Goal: Check status: Check status

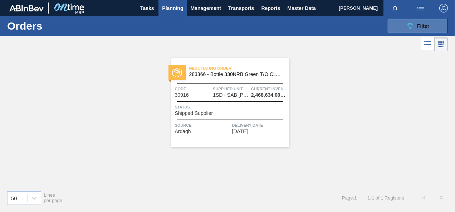
click at [410, 24] on icon at bounding box center [409, 26] width 5 height 6
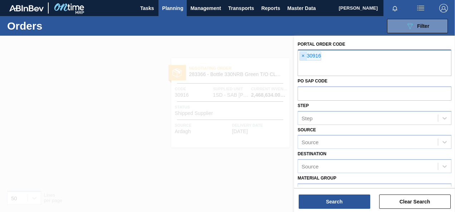
click at [303, 55] on span "×" at bounding box center [303, 56] width 7 height 9
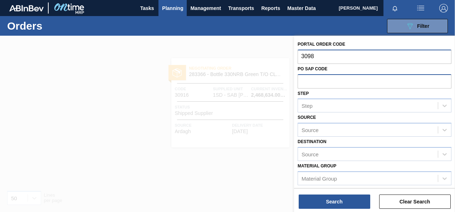
type input "30982"
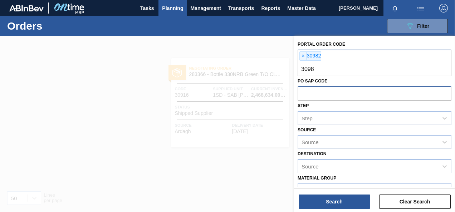
type input "30983"
type input "30984"
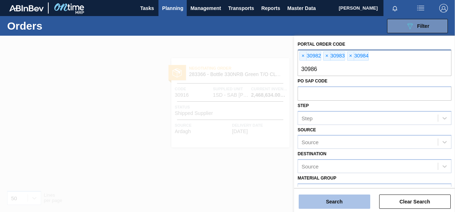
type input "30986"
click at [338, 202] on button "Search" at bounding box center [335, 202] width 72 height 14
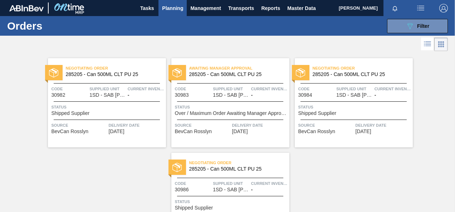
click at [85, 97] on div "Code 30982" at bounding box center [69, 91] width 36 height 13
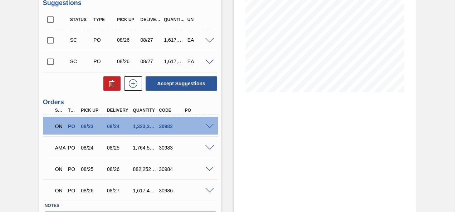
scroll to position [165, 0]
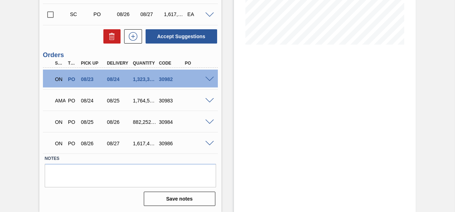
click at [210, 79] on span at bounding box center [209, 79] width 9 height 5
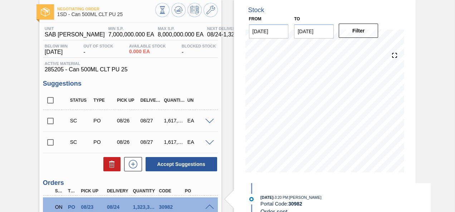
scroll to position [0, 0]
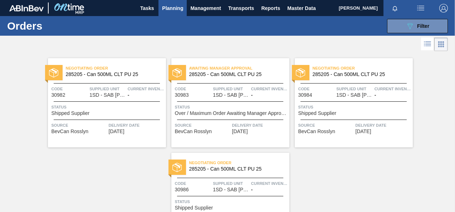
click at [222, 98] on div "Awaiting Manager Approval 285205 - Can 500ML CLT PU 25 Code 30983 Supplied Unit…" at bounding box center [230, 102] width 118 height 89
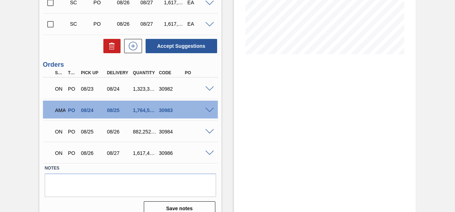
scroll to position [165, 0]
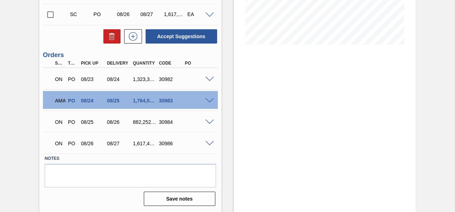
click at [210, 100] on span at bounding box center [209, 100] width 9 height 5
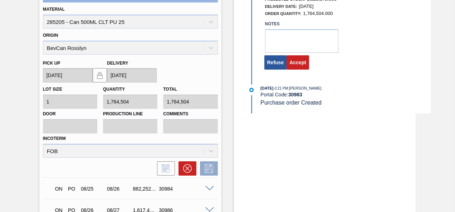
scroll to position [272, 0]
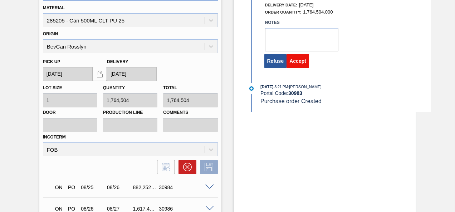
click at [295, 61] on button "Accept" at bounding box center [297, 61] width 23 height 14
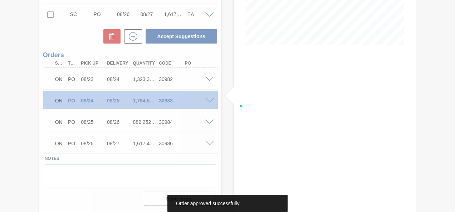
scroll to position [165, 0]
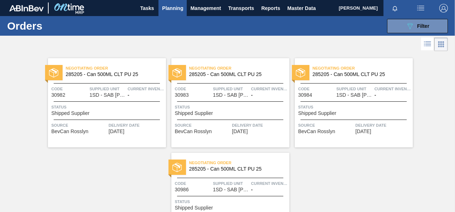
click at [347, 95] on span "1SD - SAB [PERSON_NAME]" at bounding box center [354, 95] width 36 height 5
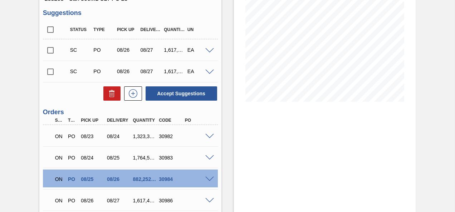
scroll to position [143, 0]
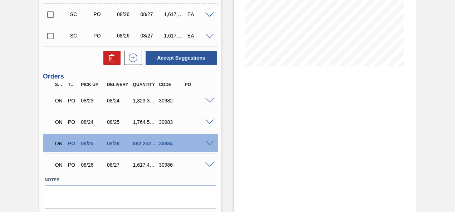
click at [209, 144] on span at bounding box center [209, 143] width 9 height 5
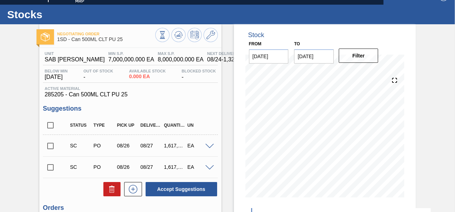
scroll to position [0, 0]
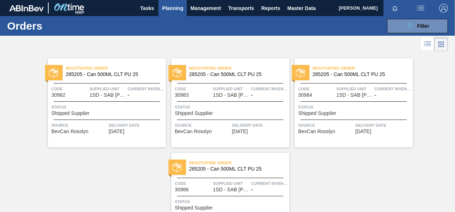
click at [222, 184] on span "Supplied Unit" at bounding box center [231, 183] width 36 height 7
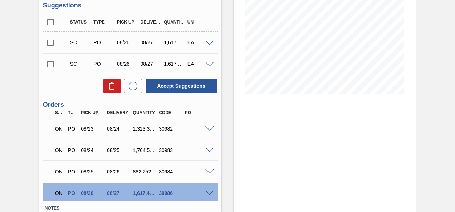
scroll to position [165, 0]
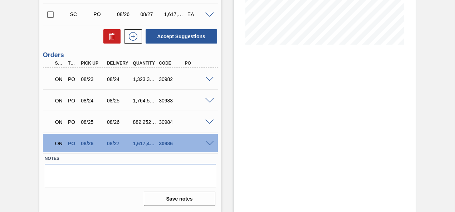
click at [207, 141] on span at bounding box center [209, 143] width 9 height 5
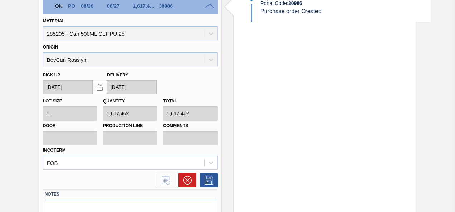
scroll to position [308, 0]
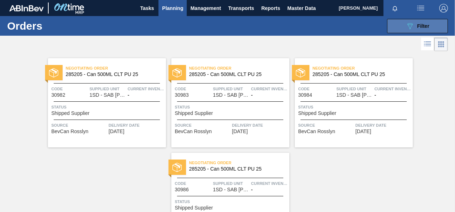
click at [410, 25] on icon "089F7B8B-B2A5-4AFE-B5C0-19BA573D28AC" at bounding box center [409, 26] width 9 height 9
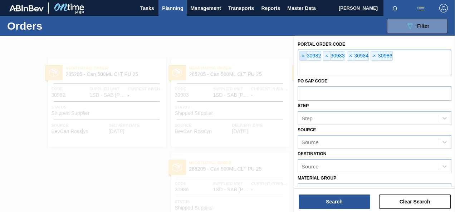
click at [303, 56] on span "×" at bounding box center [303, 56] width 7 height 9
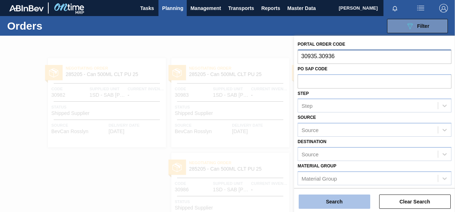
type input "30935.30936"
click at [344, 200] on button "Search" at bounding box center [335, 202] width 72 height 14
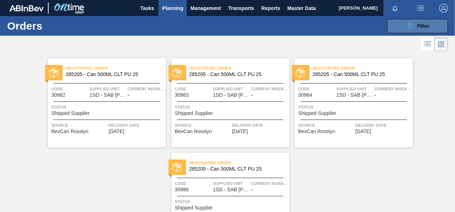
click at [407, 24] on icon "089F7B8B-B2A5-4AFE-B5C0-19BA573D28AC" at bounding box center [409, 26] width 9 height 9
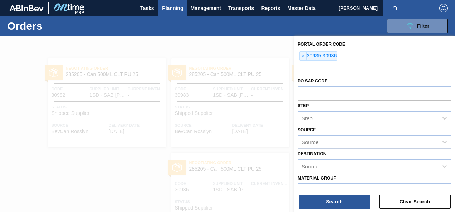
click at [321, 56] on div "× 30935.30936" at bounding box center [318, 55] width 38 height 9
click at [302, 54] on span "×" at bounding box center [303, 56] width 7 height 9
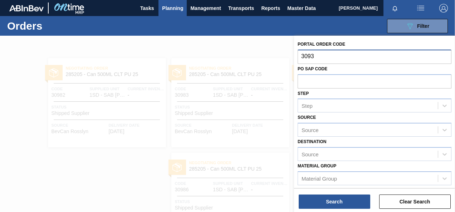
type input "30935"
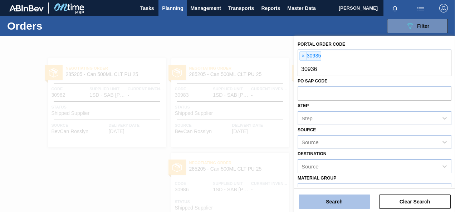
type input "30936"
click at [343, 202] on button "Search" at bounding box center [335, 202] width 72 height 14
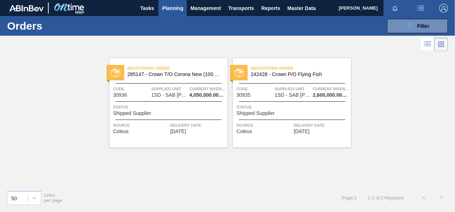
click at [187, 99] on div "Negotiating Order 285147 - Crown T/O Corona New (100 Years) Code 30936 Supplied…" at bounding box center [168, 102] width 118 height 89
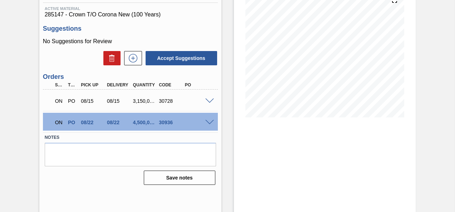
scroll to position [95, 0]
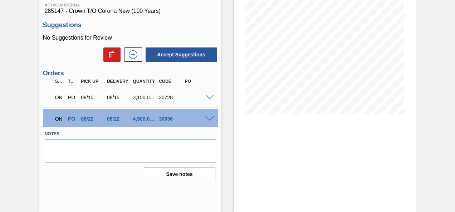
click at [209, 118] on span at bounding box center [209, 119] width 9 height 5
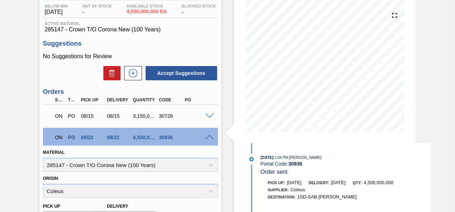
scroll to position [65, 0]
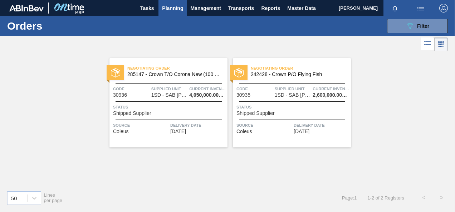
click at [291, 96] on span "1SD - SAB [PERSON_NAME]" at bounding box center [293, 95] width 36 height 5
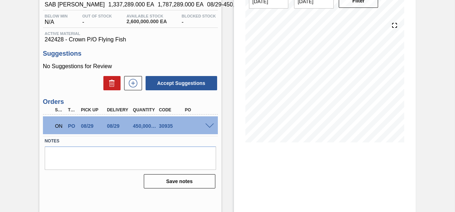
scroll to position [72, 0]
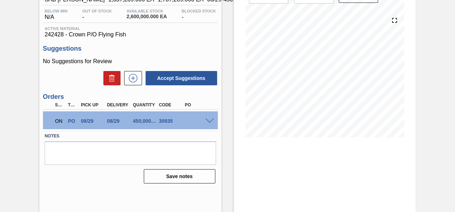
click at [208, 121] on span at bounding box center [209, 121] width 9 height 5
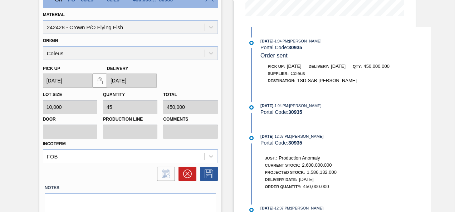
scroll to position [223, 0]
